Goal: Information Seeking & Learning: Learn about a topic

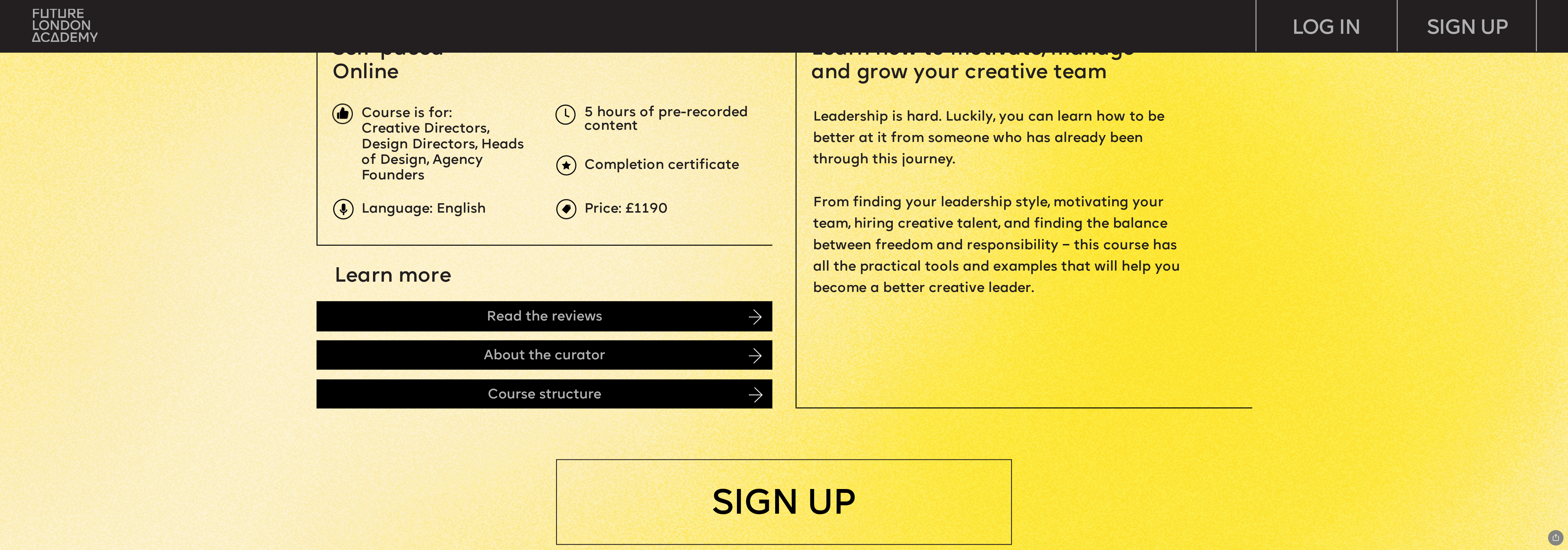
scroll to position [507, 0]
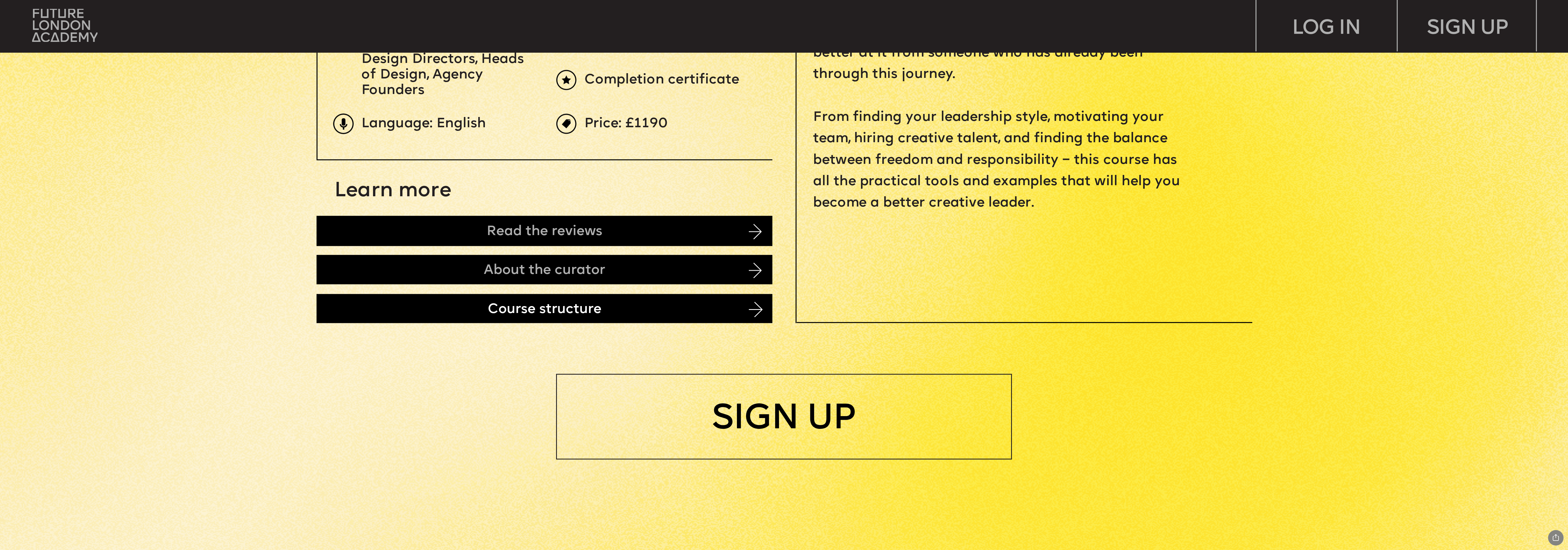
click at [466, 313] on div "Course structure" at bounding box center [544, 308] width 456 height 29
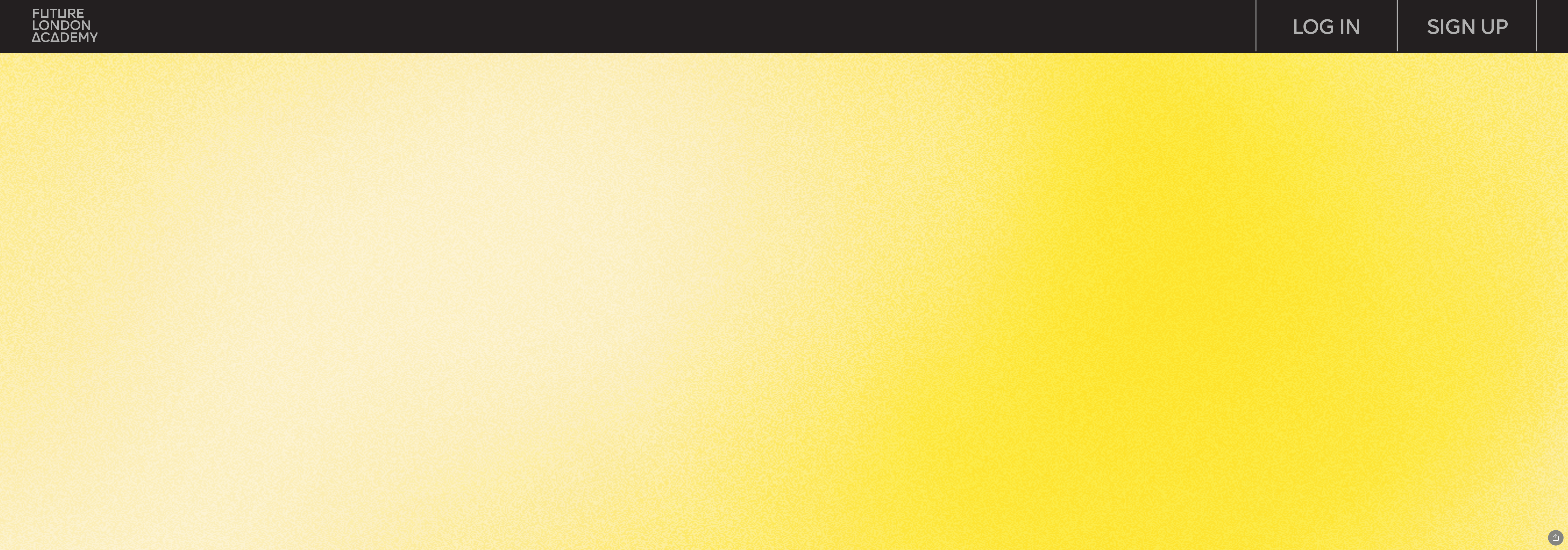
scroll to position [2944, 0]
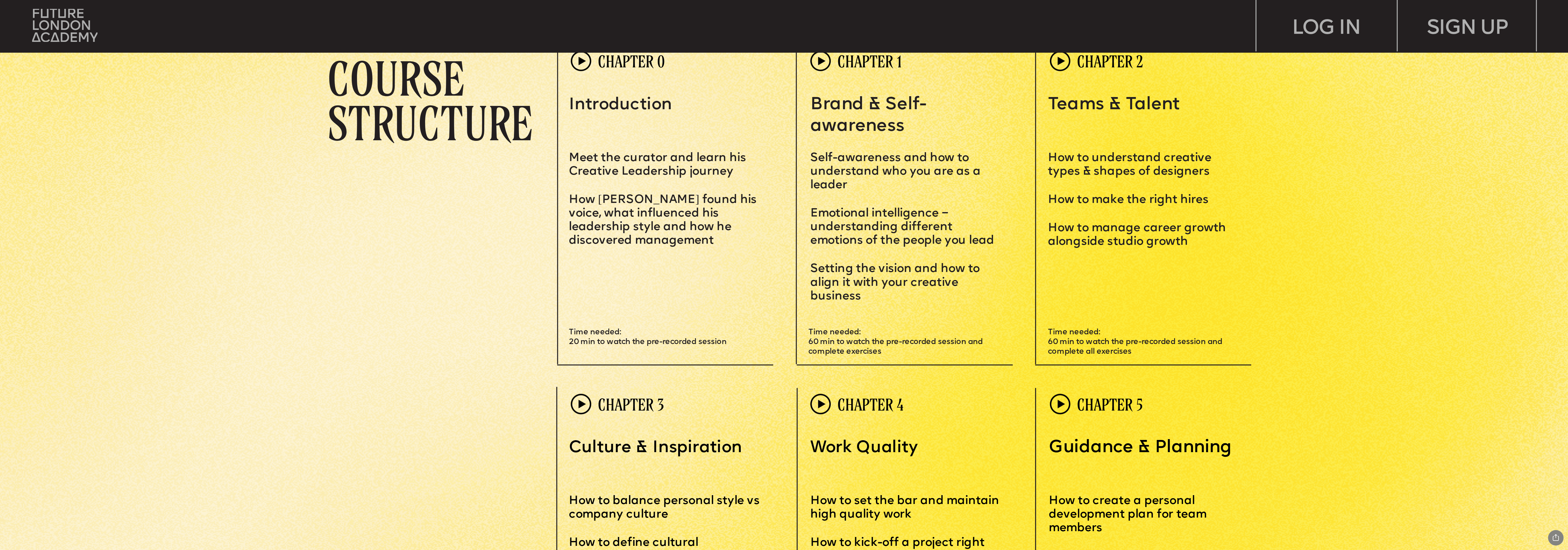
click at [583, 63] on img at bounding box center [581, 60] width 21 height 21
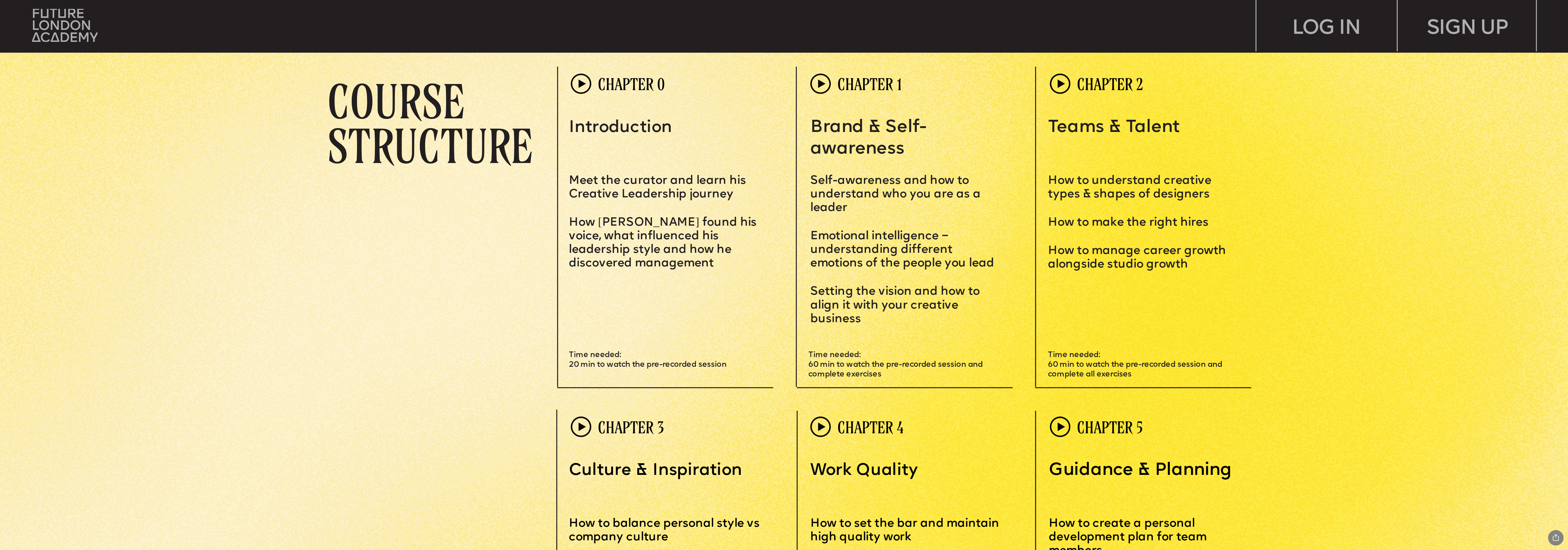
scroll to position [2914, 0]
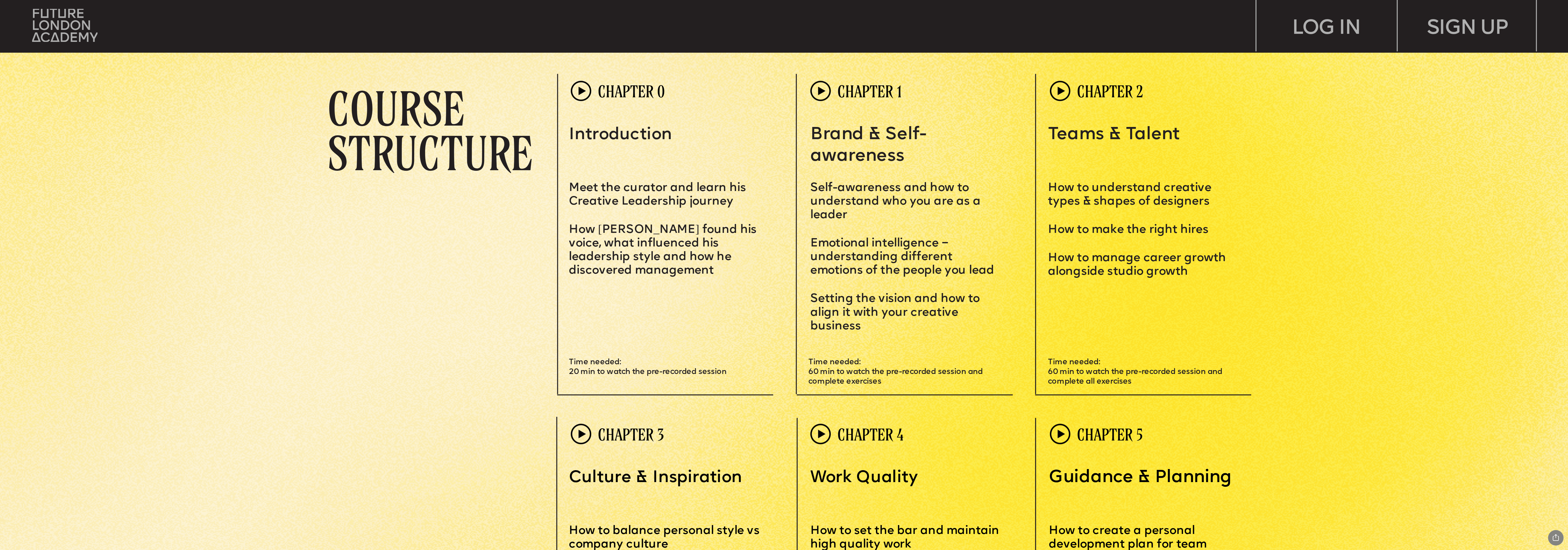
click at [578, 92] on img at bounding box center [581, 90] width 21 height 21
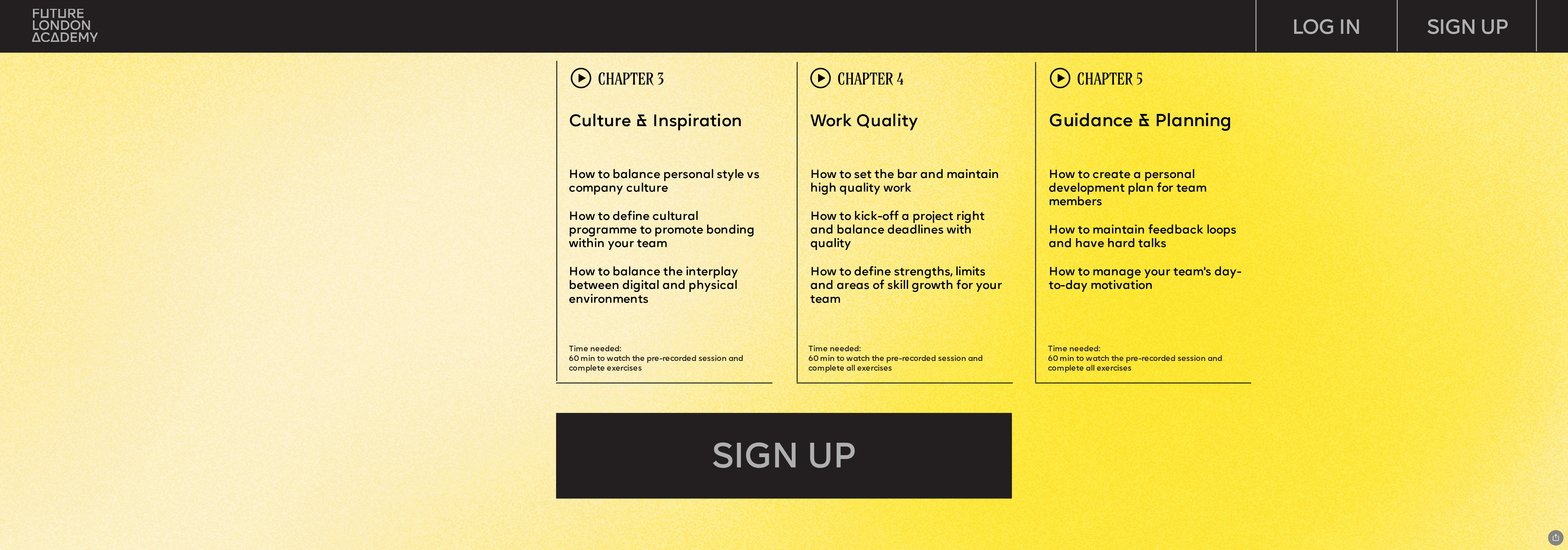
scroll to position [3269, 0]
click at [51, 10] on img at bounding box center [65, 25] width 65 height 33
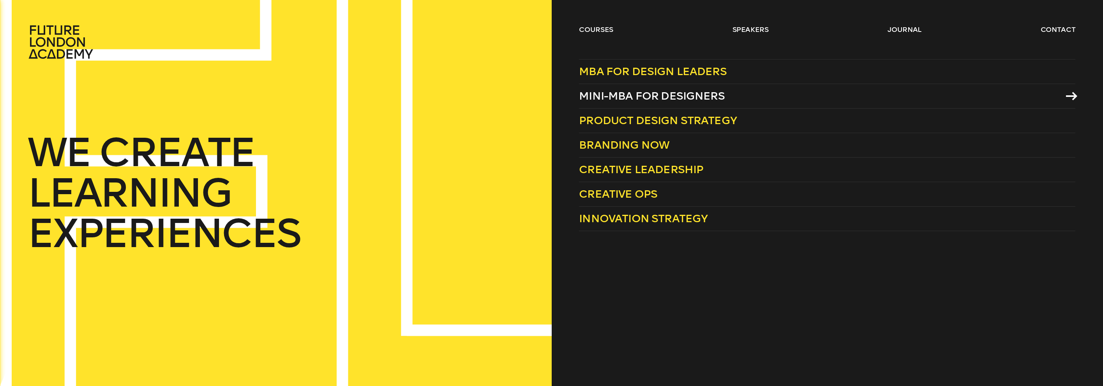
click at [621, 99] on span "Mini-MBA for Designers" at bounding box center [652, 96] width 146 height 13
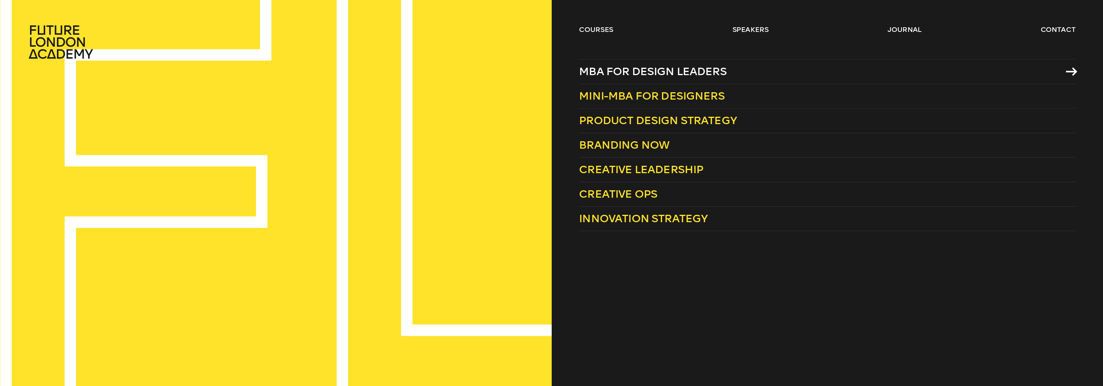
click at [616, 71] on span "MBA for Design Leaders" at bounding box center [653, 71] width 148 height 13
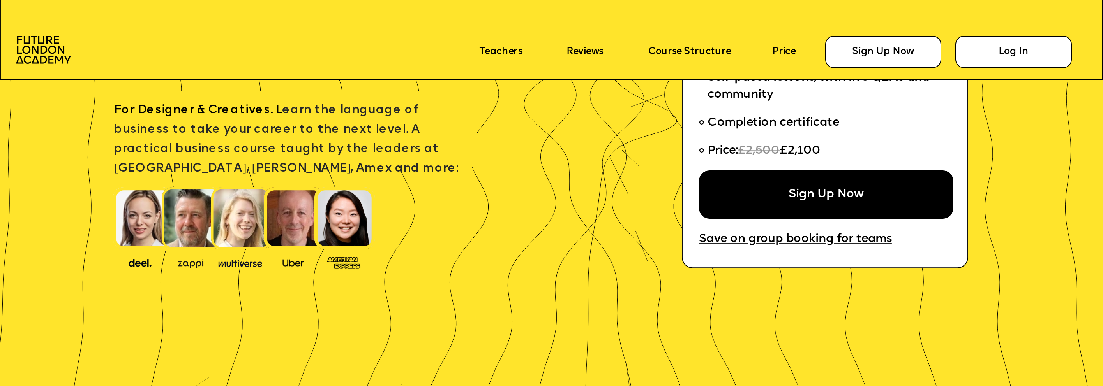
scroll to position [229, 0]
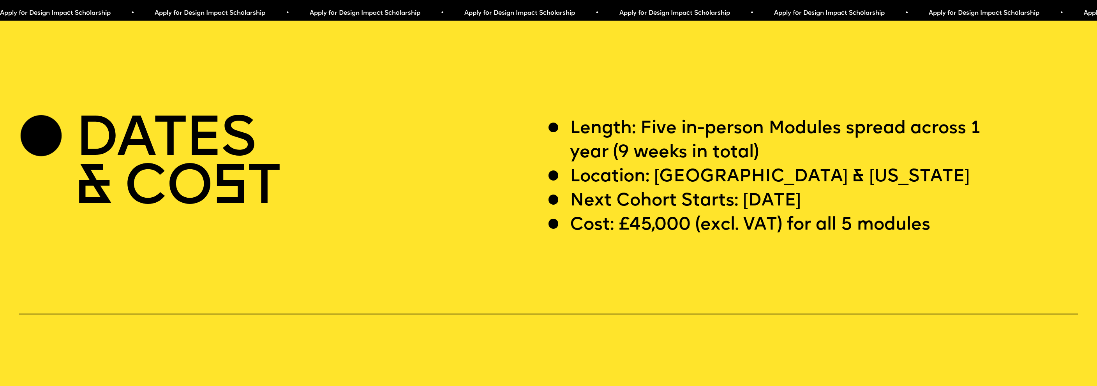
scroll to position [4448, 0]
